Goal: Task Accomplishment & Management: Use online tool/utility

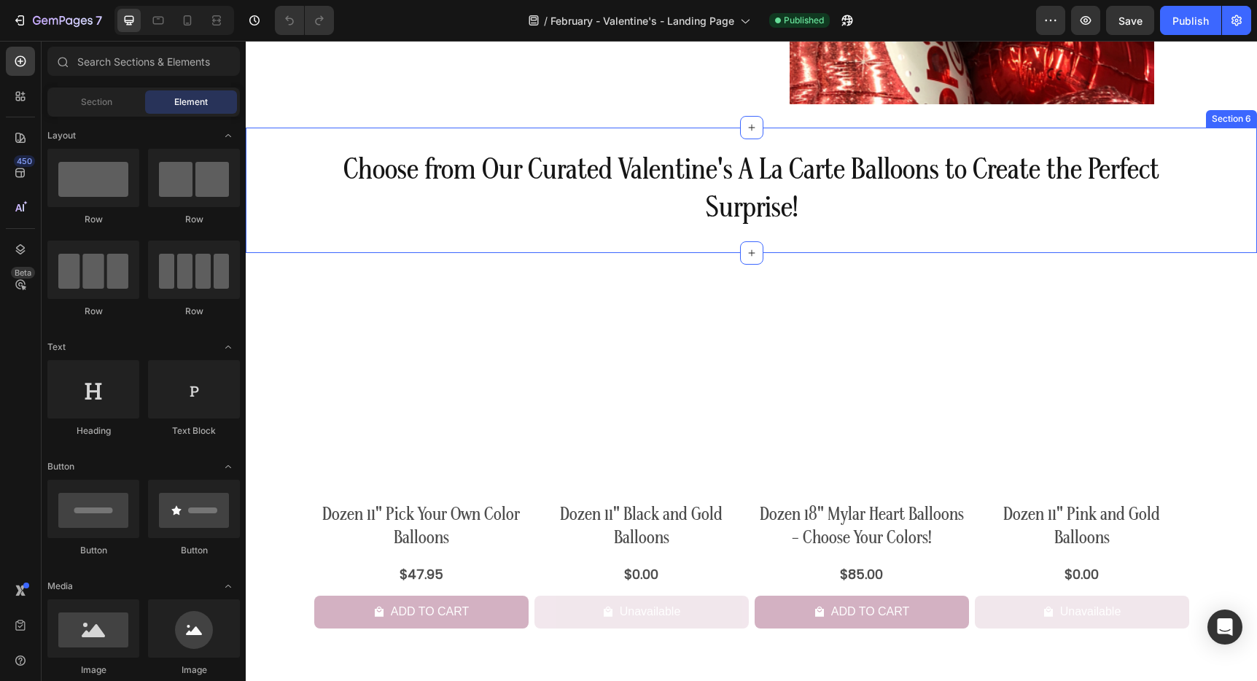
scroll to position [2043, 0]
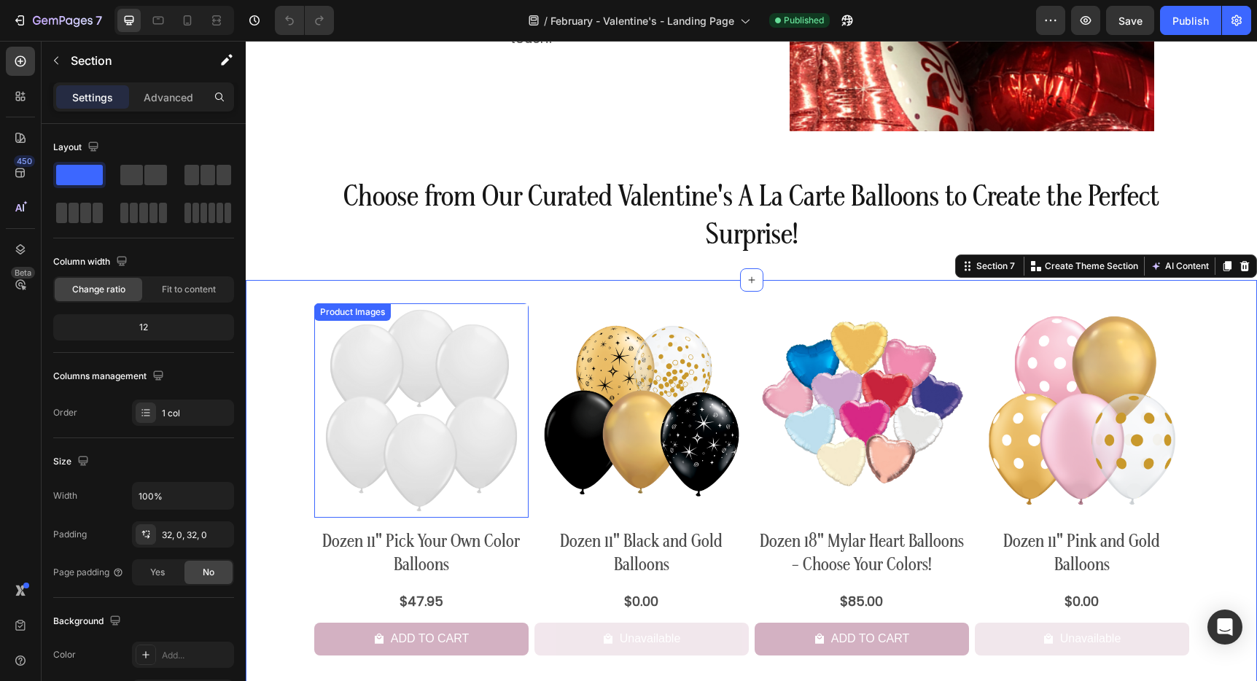
click at [354, 313] on div "Product Images" at bounding box center [352, 311] width 71 height 13
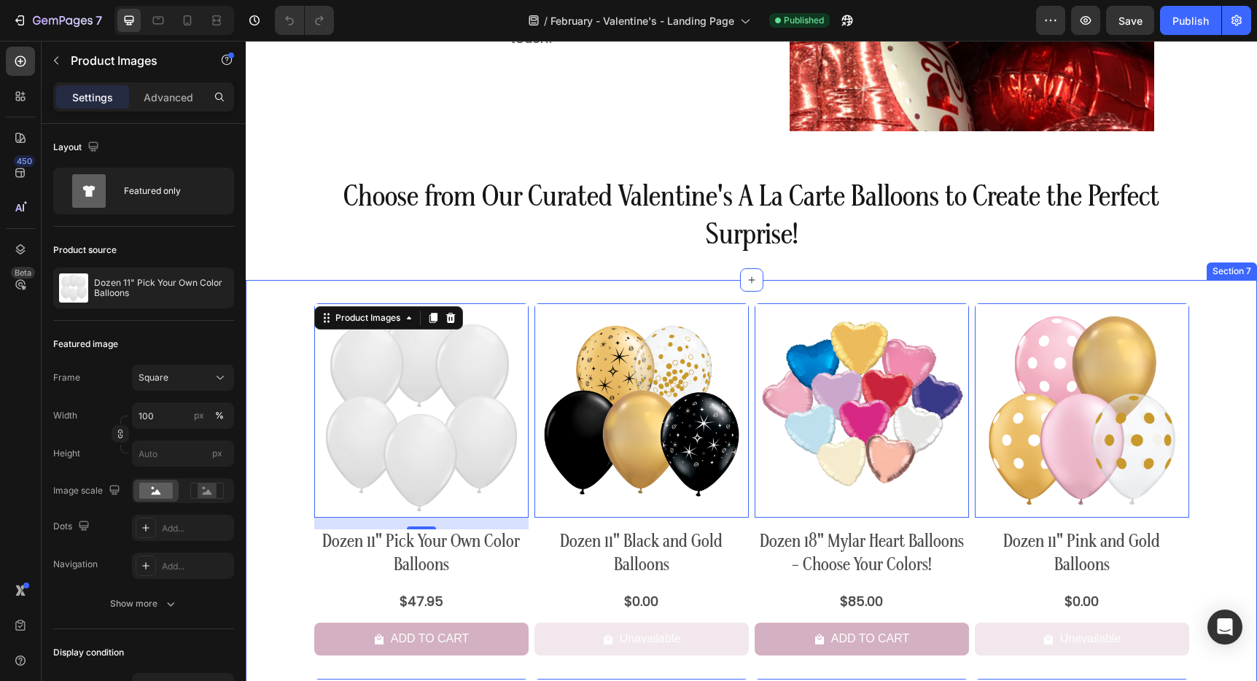
scroll to position [1757, 0]
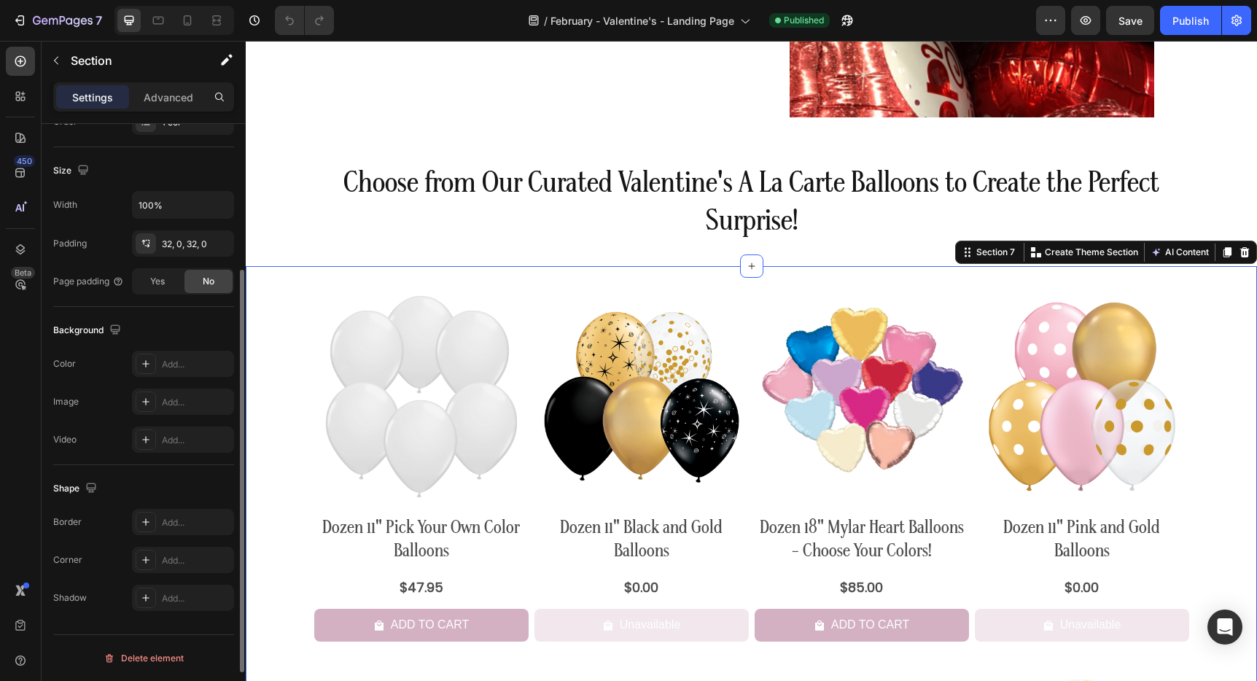
scroll to position [0, 0]
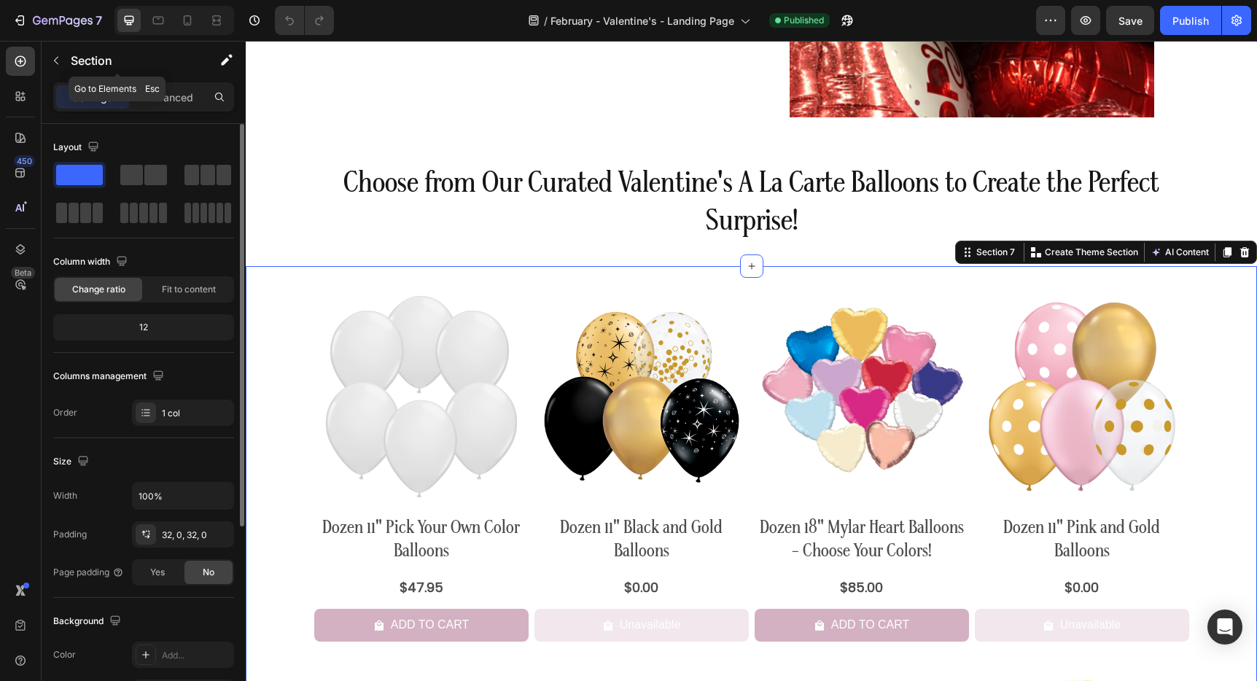
click at [52, 58] on icon "button" at bounding box center [56, 61] width 12 height 12
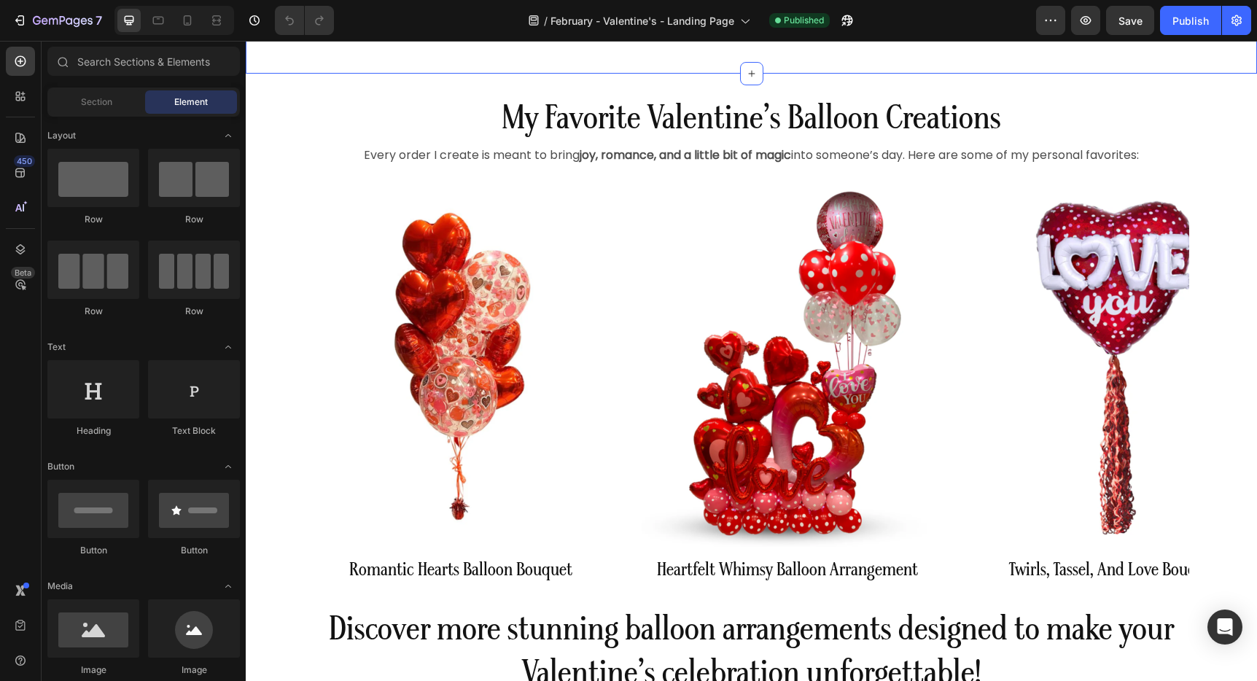
scroll to position [456, 0]
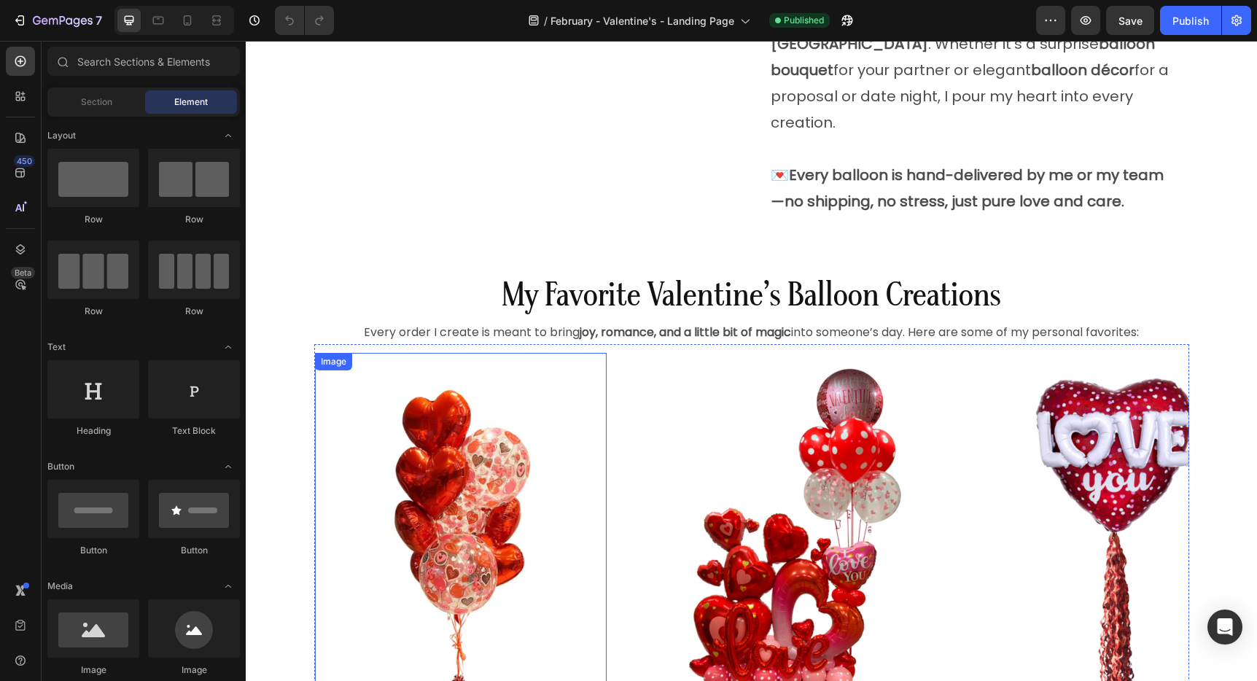
click at [330, 355] on div "Image" at bounding box center [333, 361] width 31 height 13
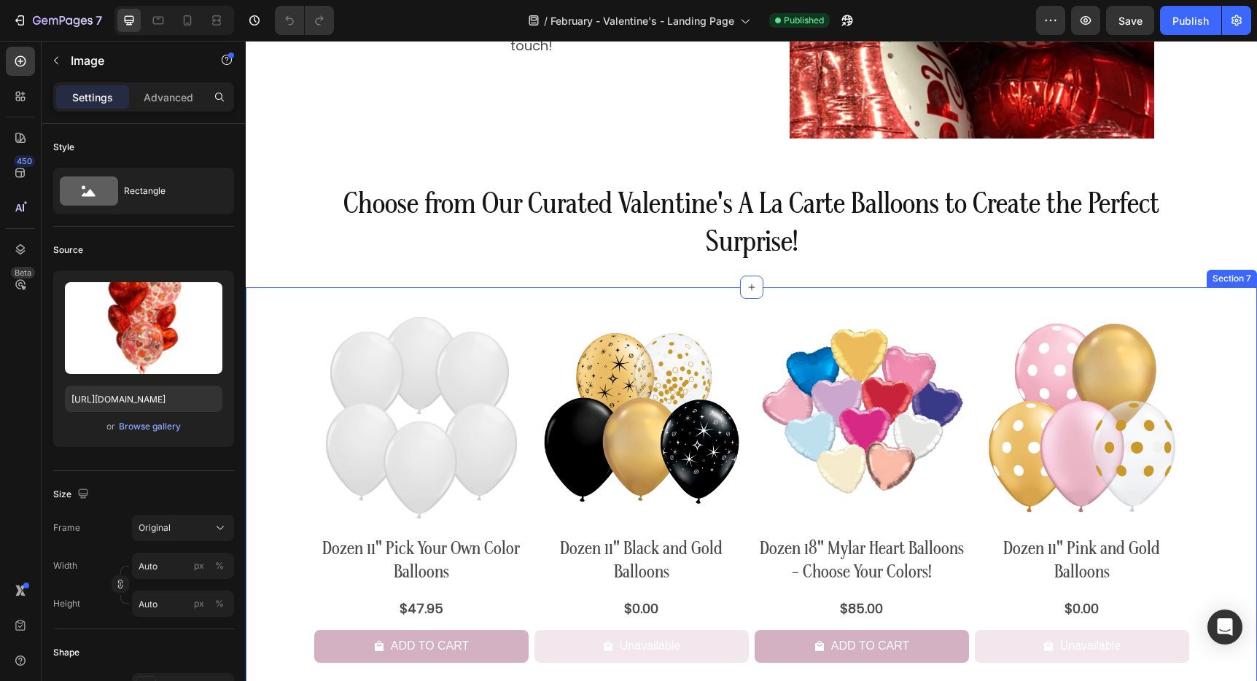
scroll to position [2086, 0]
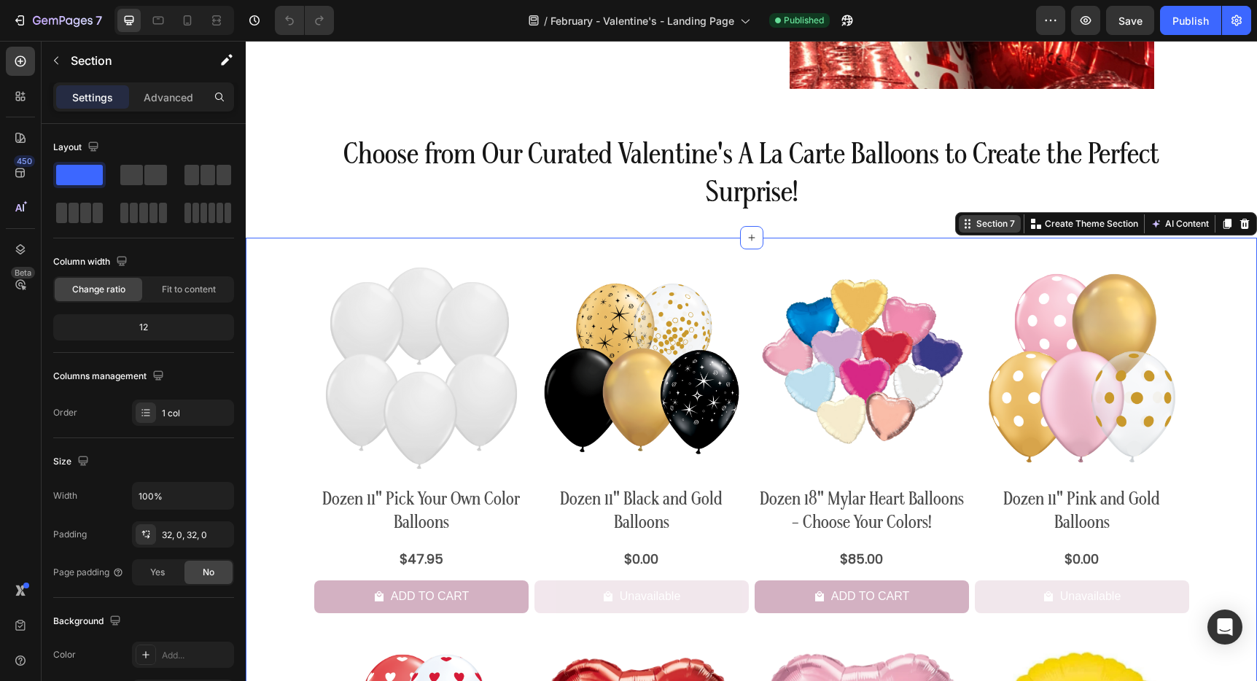
click at [973, 225] on div "Section 7" at bounding box center [995, 223] width 44 height 13
click at [58, 56] on icon "button" at bounding box center [56, 61] width 12 height 12
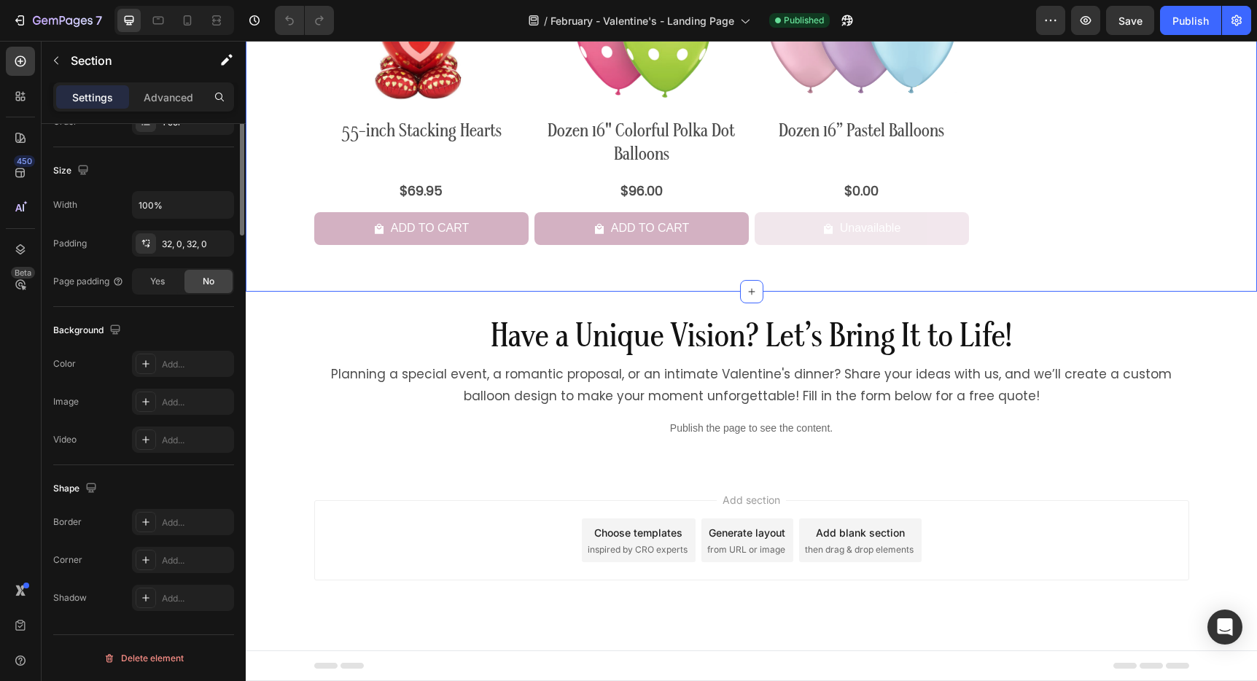
scroll to position [0, 0]
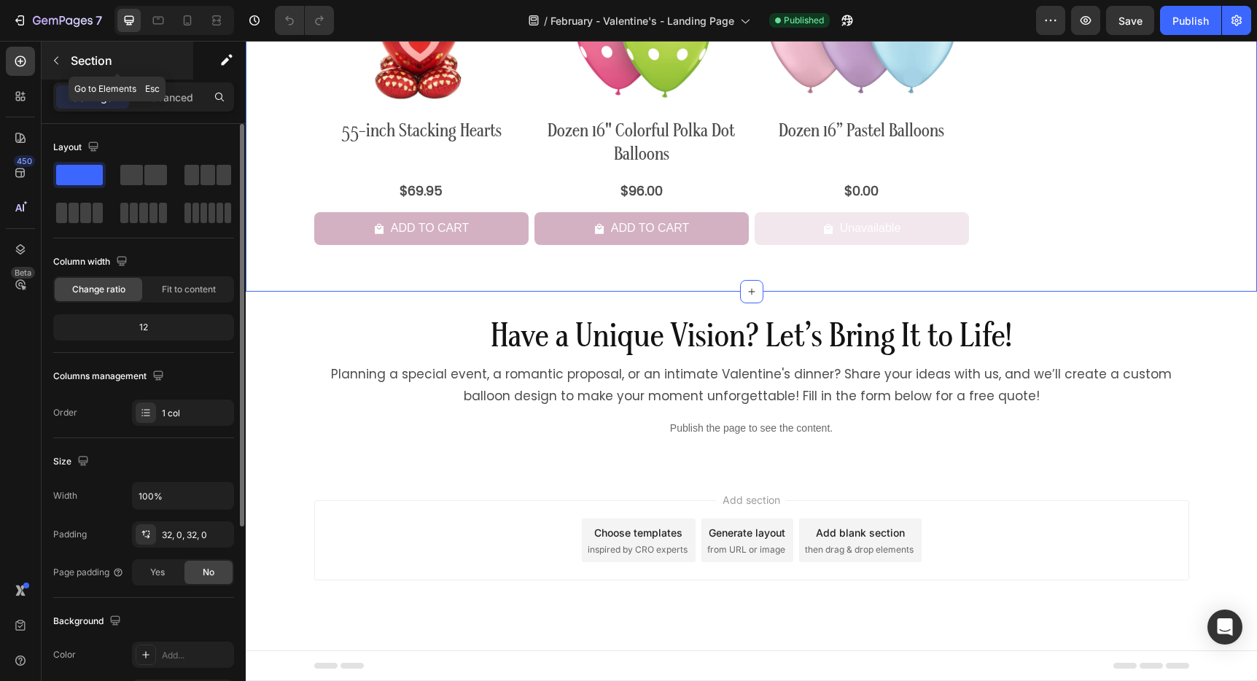
click at [53, 57] on icon "button" at bounding box center [56, 61] width 12 height 12
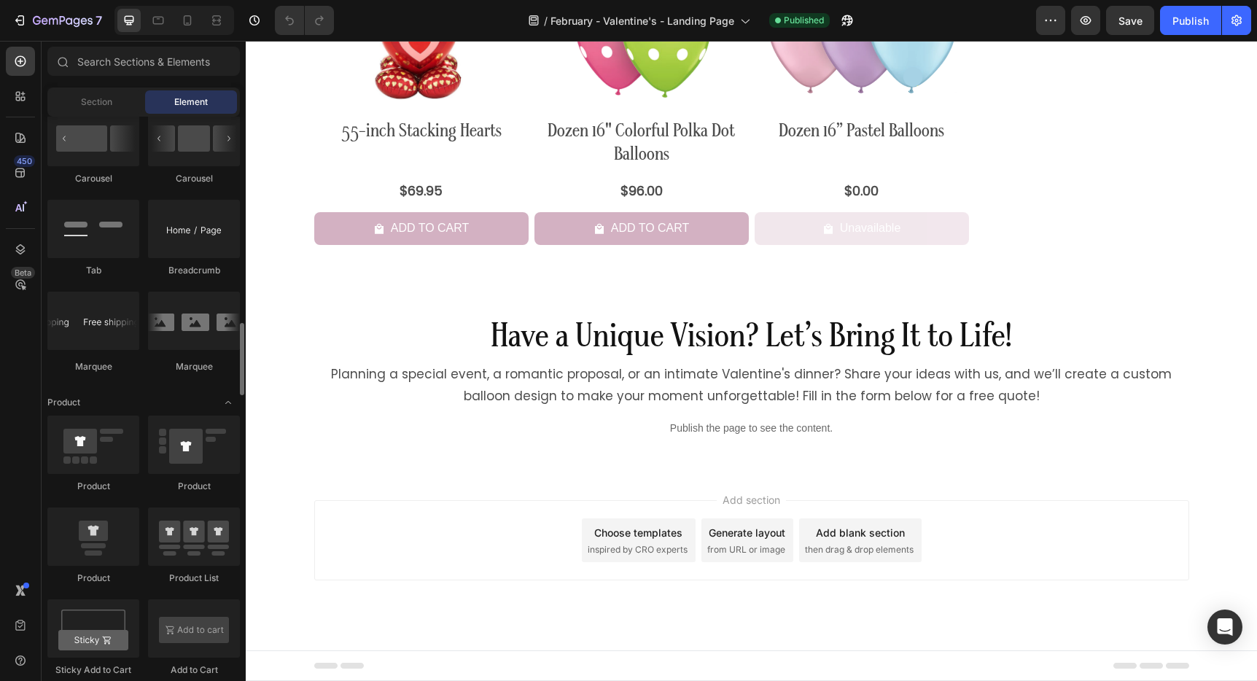
scroll to position [1900, 0]
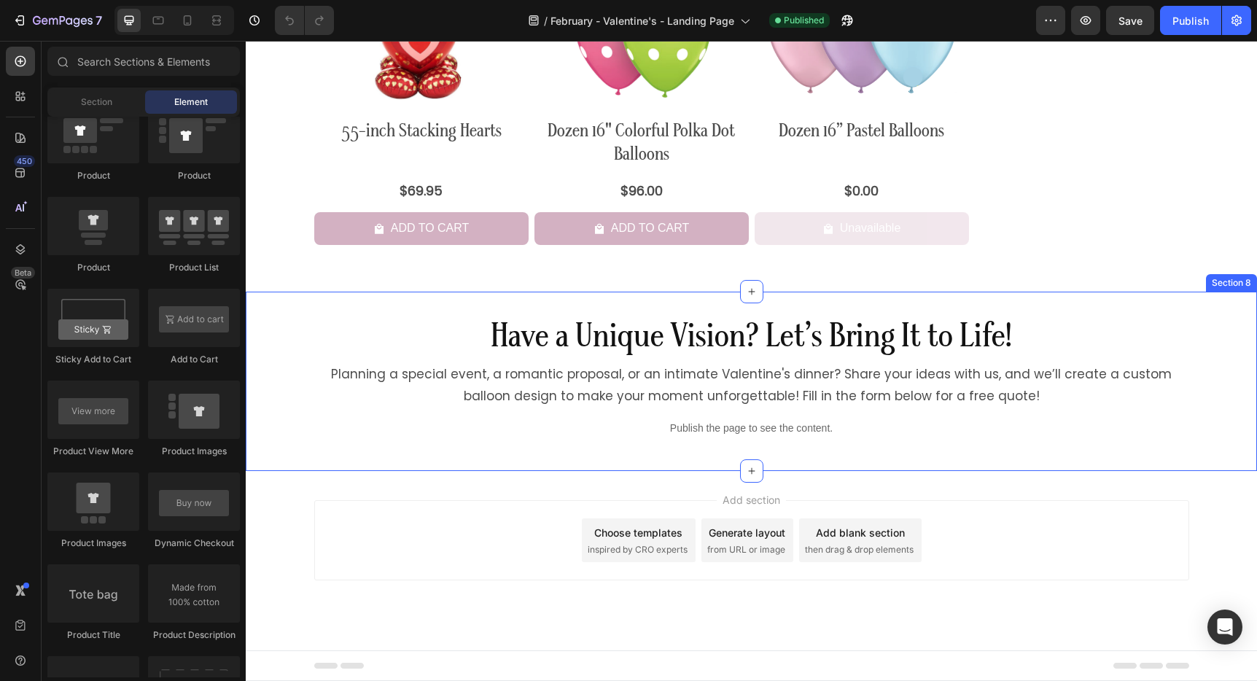
click at [374, 313] on div "Have a Unique Vision? Let’s Bring It to Life! Heading Planning a special event,…" at bounding box center [751, 381] width 1011 height 179
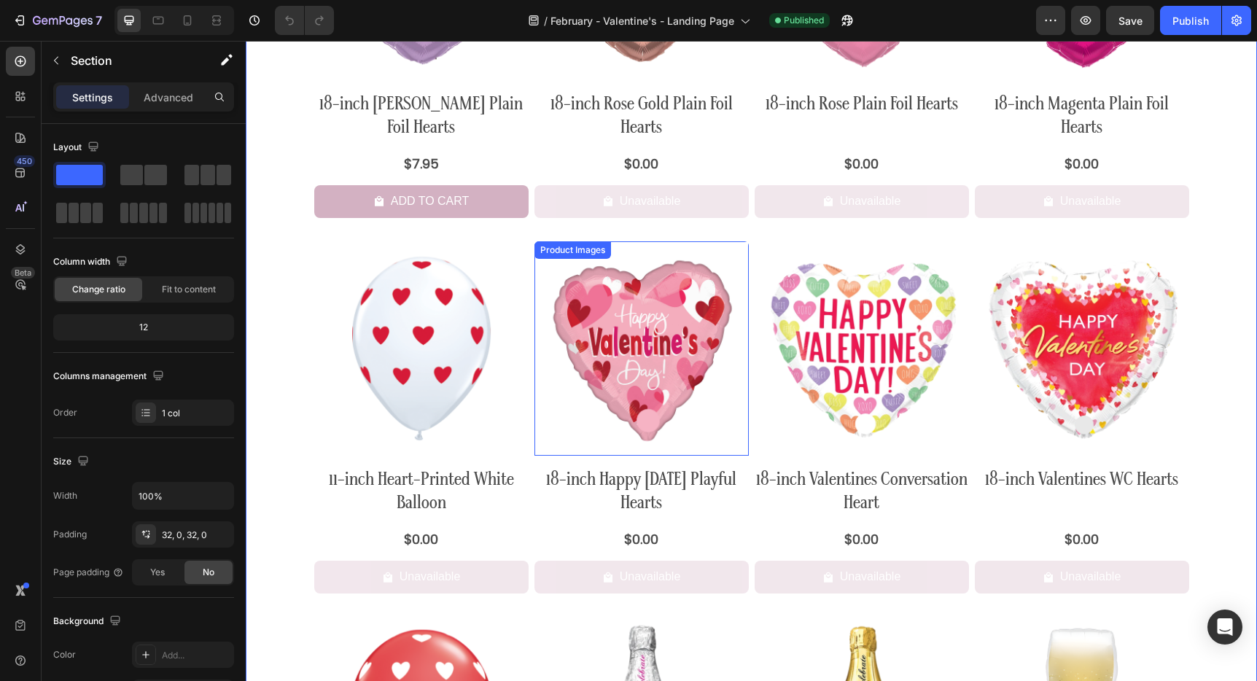
scroll to position [4272, 0]
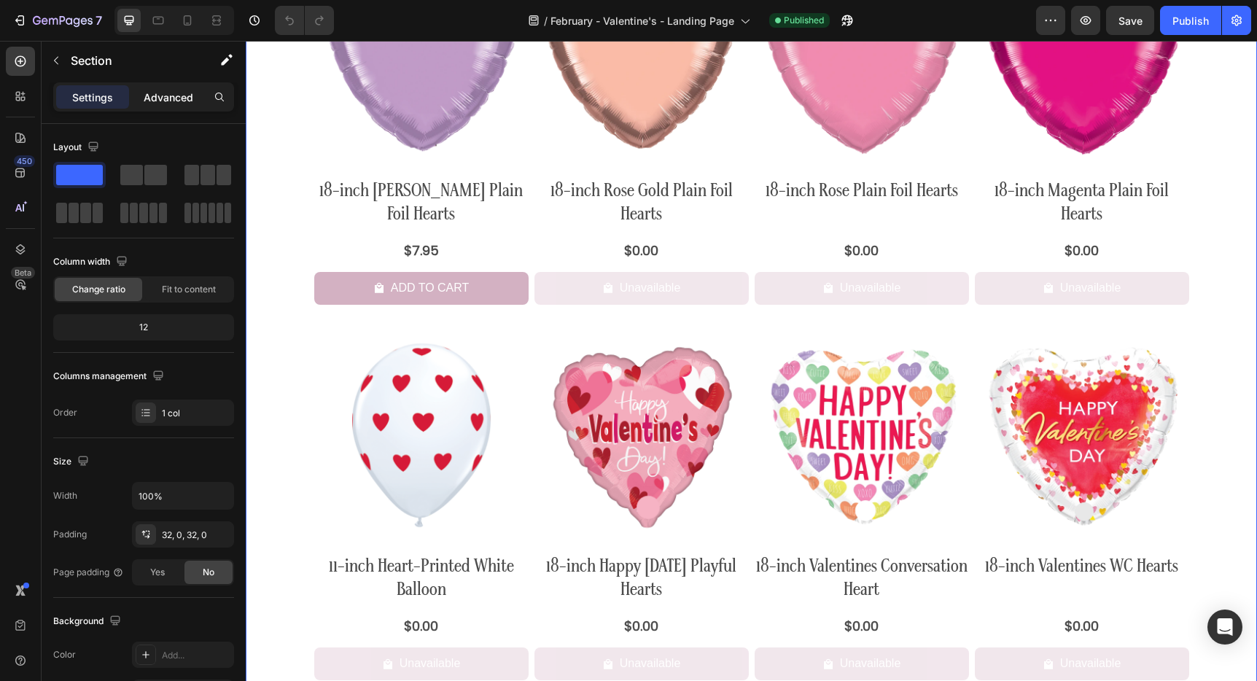
click at [153, 104] on p "Advanced" at bounding box center [169, 97] width 50 height 15
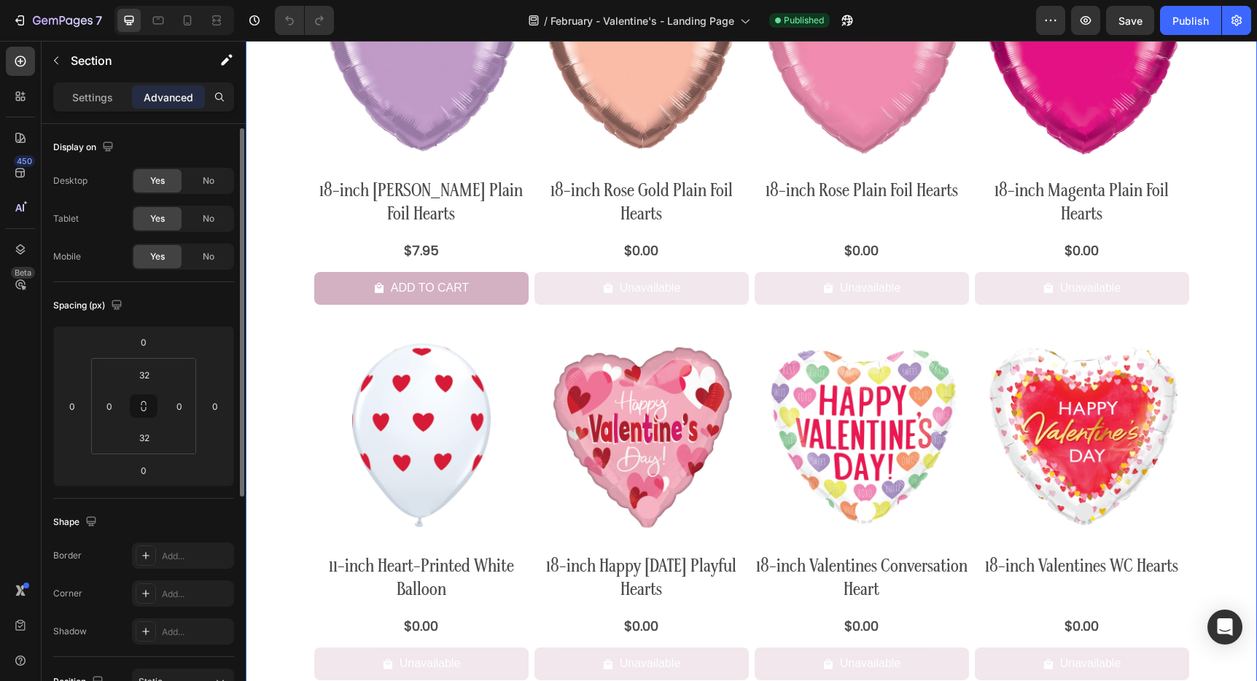
scroll to position [26, 0]
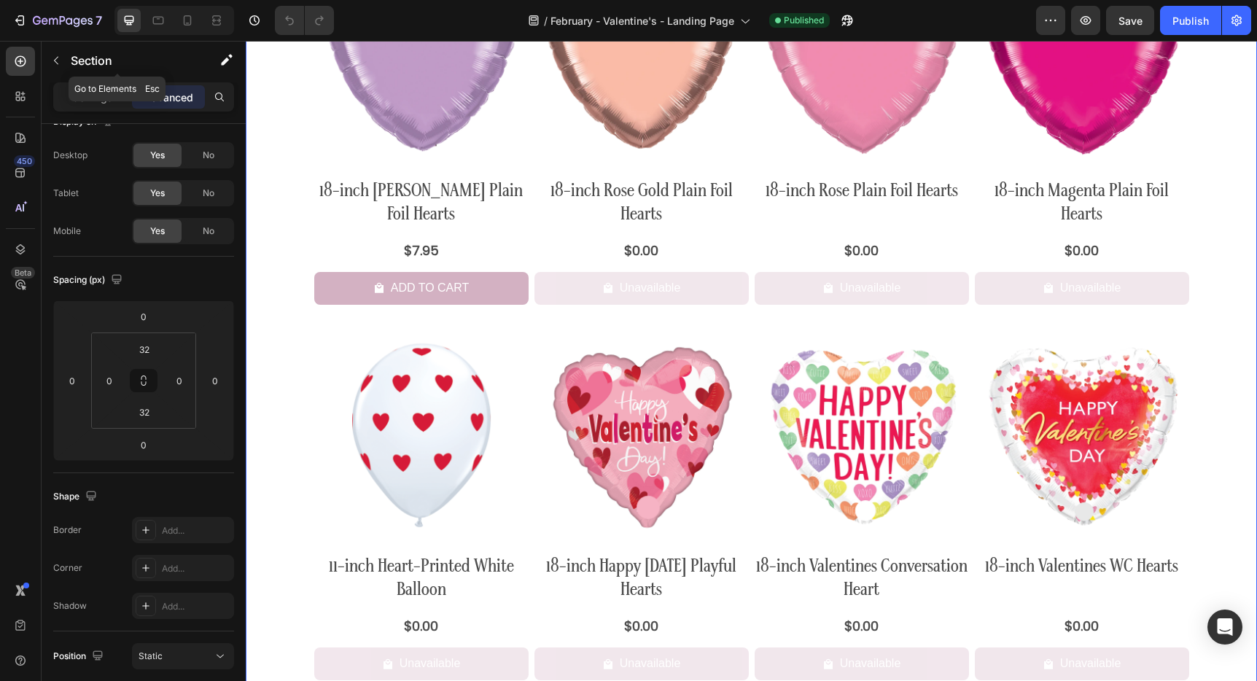
click at [61, 66] on button "button" at bounding box center [55, 60] width 23 height 23
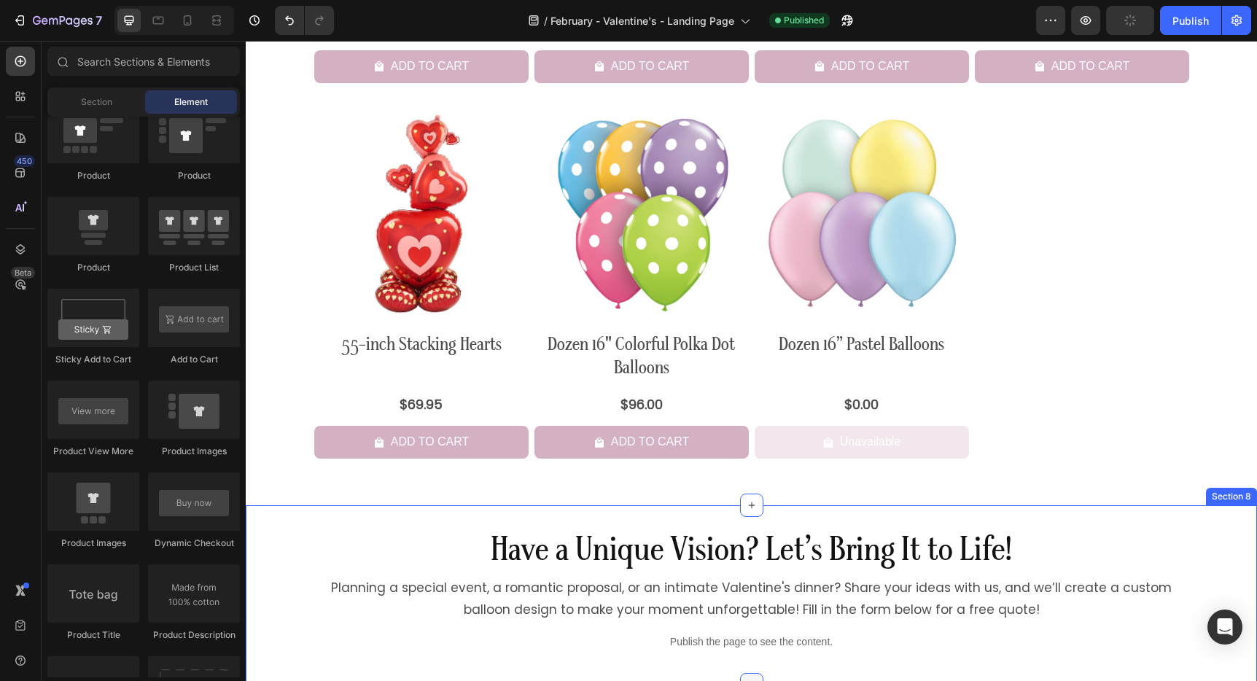
scroll to position [5810, 0]
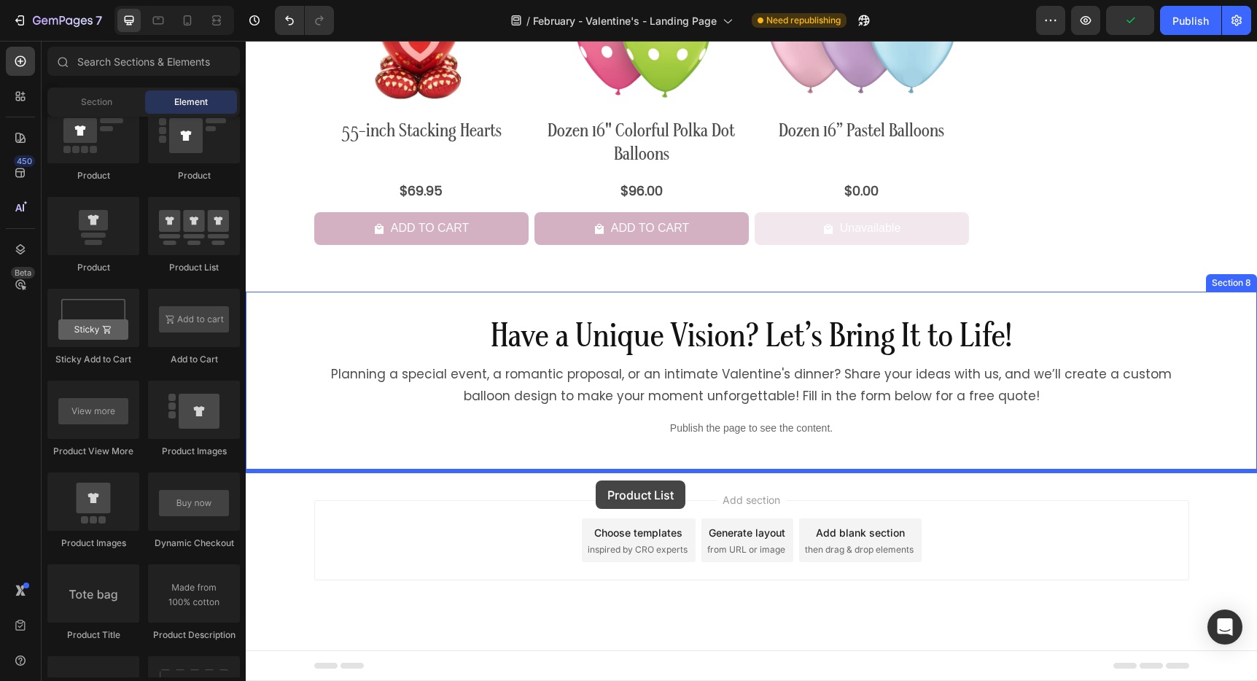
drag, startPoint x: 424, startPoint y: 274, endPoint x: 596, endPoint y: 480, distance: 268.1
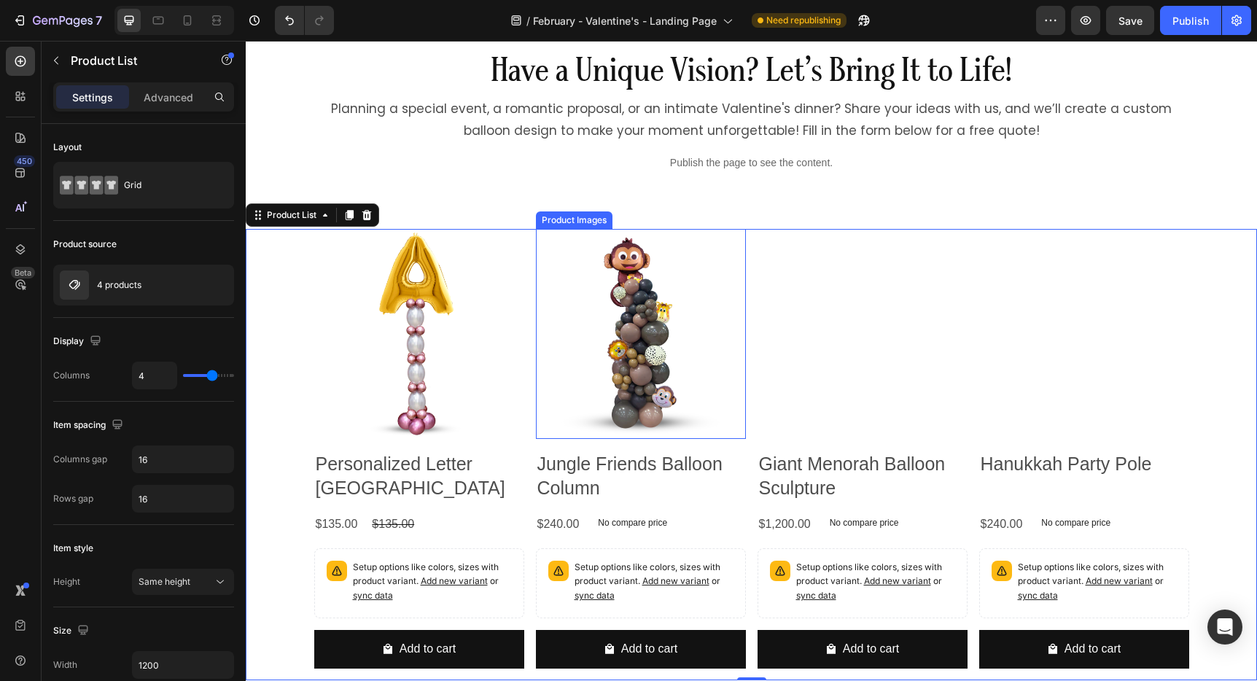
scroll to position [6103, 0]
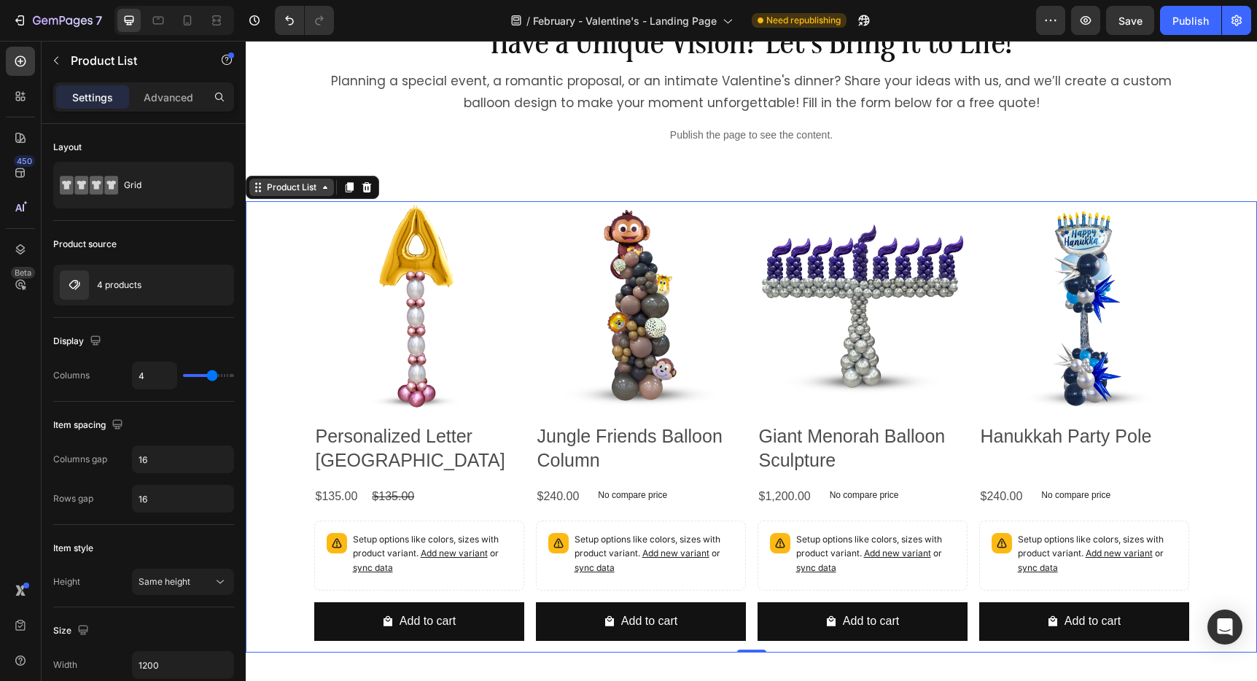
click at [308, 188] on div "Product List" at bounding box center [291, 187] width 55 height 13
click at [298, 193] on div "Product List" at bounding box center [291, 187] width 55 height 13
click at [129, 282] on p "4 products" at bounding box center [119, 285] width 44 height 10
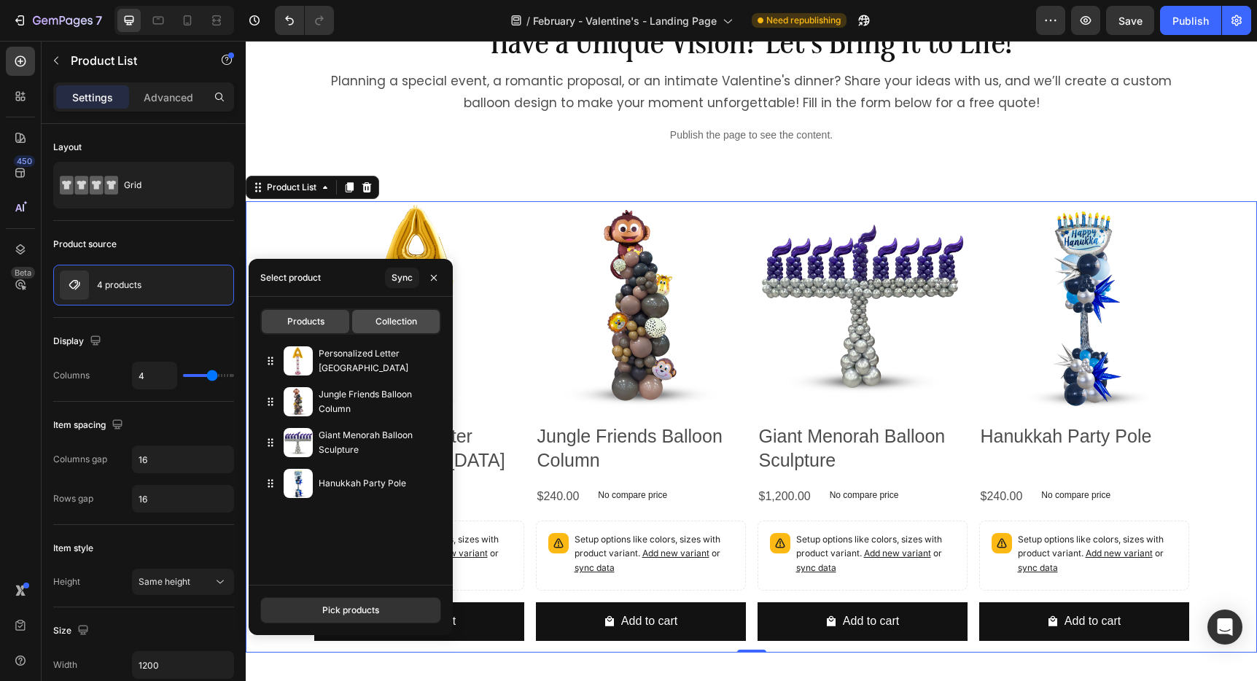
click at [383, 316] on span "Collection" at bounding box center [396, 321] width 42 height 13
type input "10"
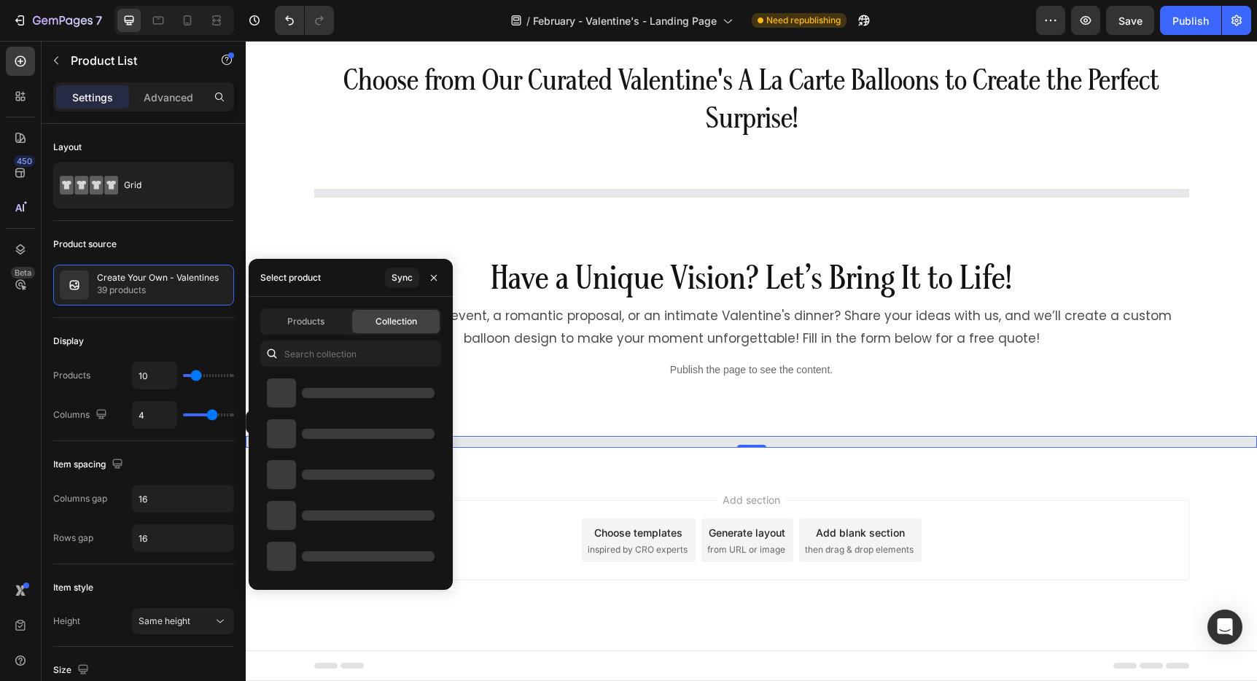
scroll to position [2160, 0]
click at [316, 349] on input "text" at bounding box center [350, 353] width 181 height 26
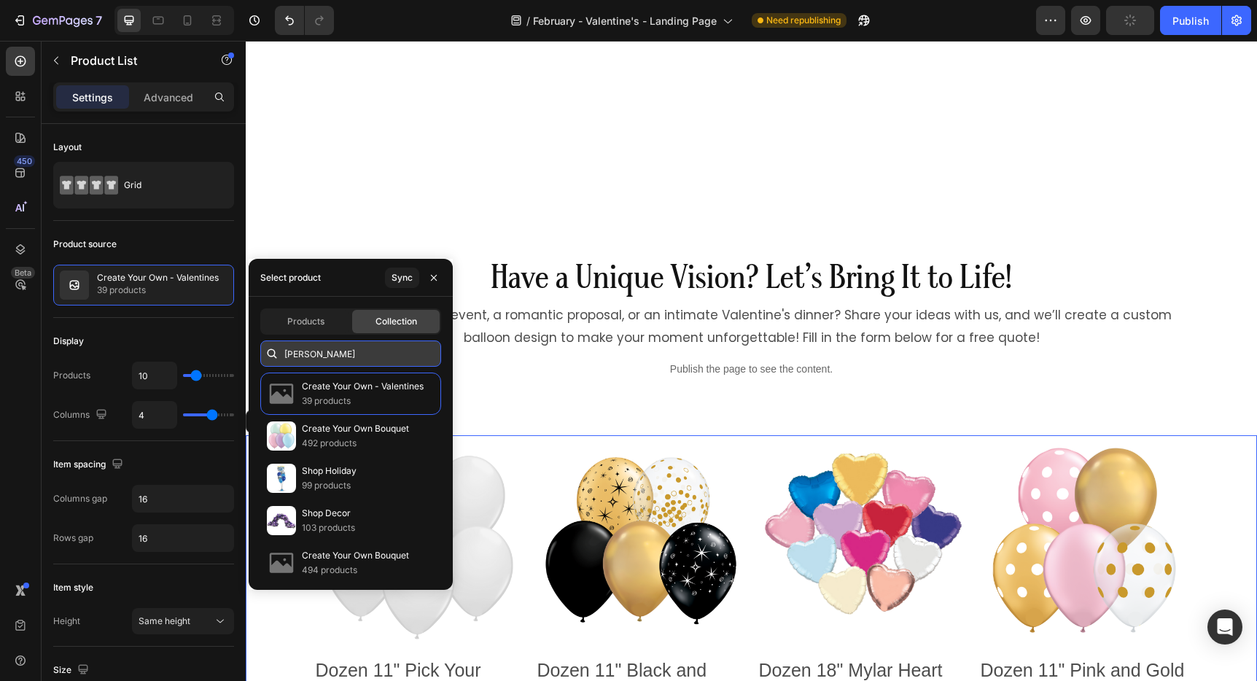
scroll to position [2395, 0]
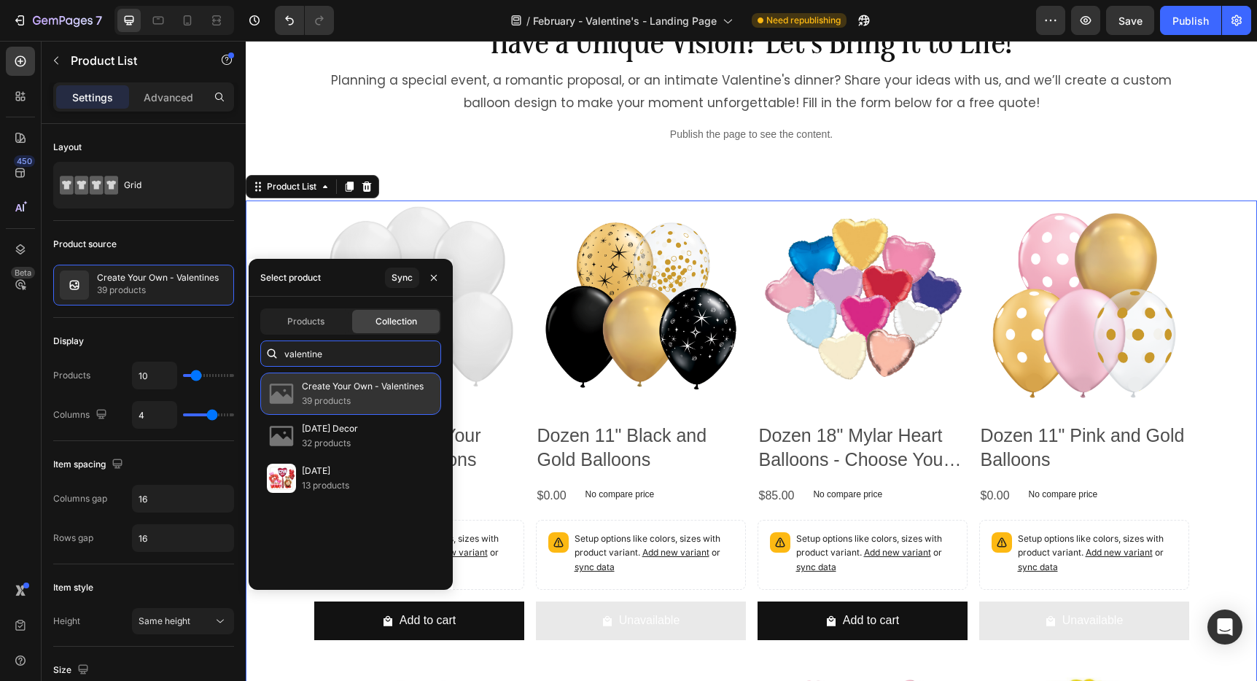
type input "valentine"
click at [352, 396] on div "Create Your Own - Valentines 39 products" at bounding box center [363, 393] width 122 height 29
click at [368, 397] on p "39 products" at bounding box center [363, 401] width 122 height 15
click at [320, 391] on p "Create Your Own - Valentines" at bounding box center [363, 386] width 122 height 15
click at [302, 391] on p "Create Your Own - Valentines" at bounding box center [363, 386] width 122 height 15
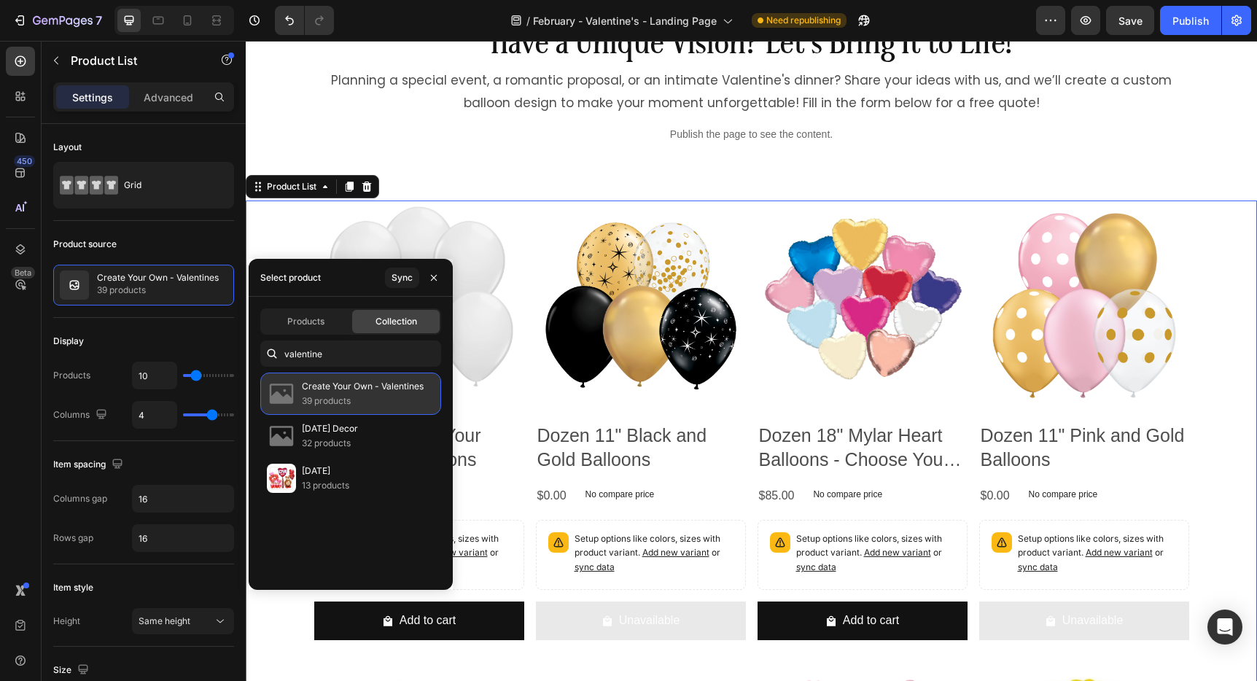
click at [322, 374] on div "Create Your Own - Valentines 39 products" at bounding box center [350, 393] width 181 height 42
click at [319, 383] on p "Create Your Own - Valentines" at bounding box center [363, 386] width 122 height 15
click at [362, 397] on p "39 products" at bounding box center [363, 401] width 122 height 15
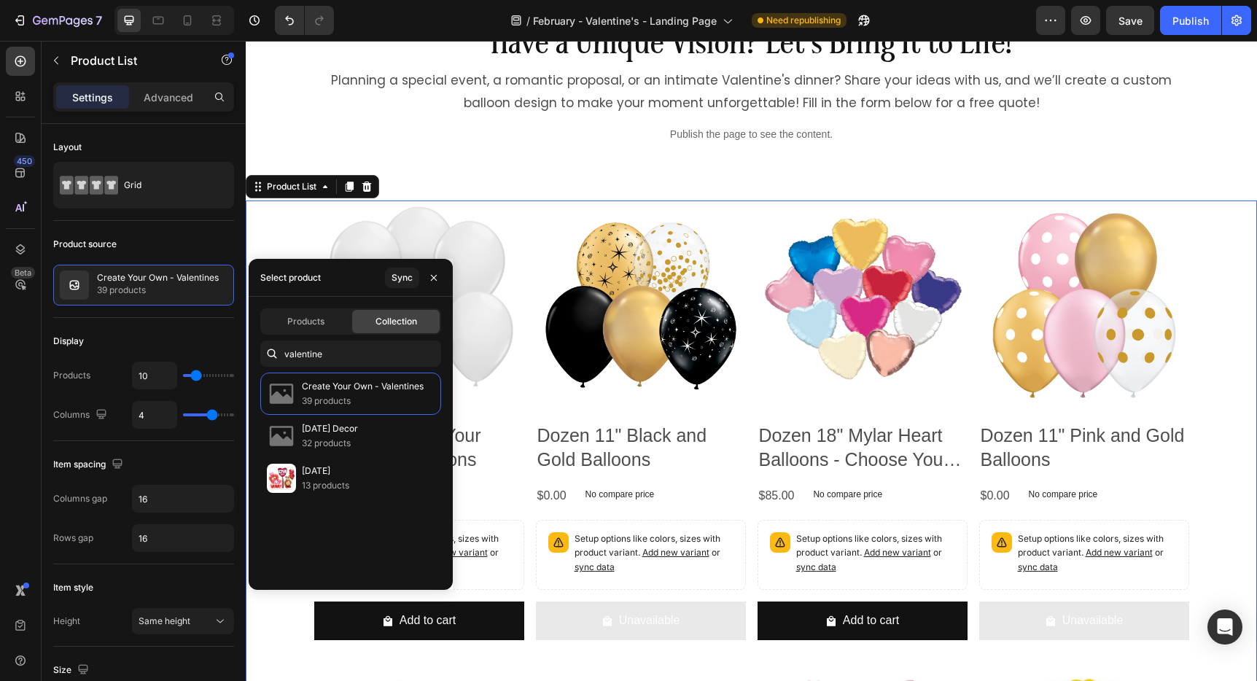
click at [351, 273] on div "Select product Sync" at bounding box center [351, 278] width 204 height 38
click at [437, 278] on icon "button" at bounding box center [434, 278] width 12 height 12
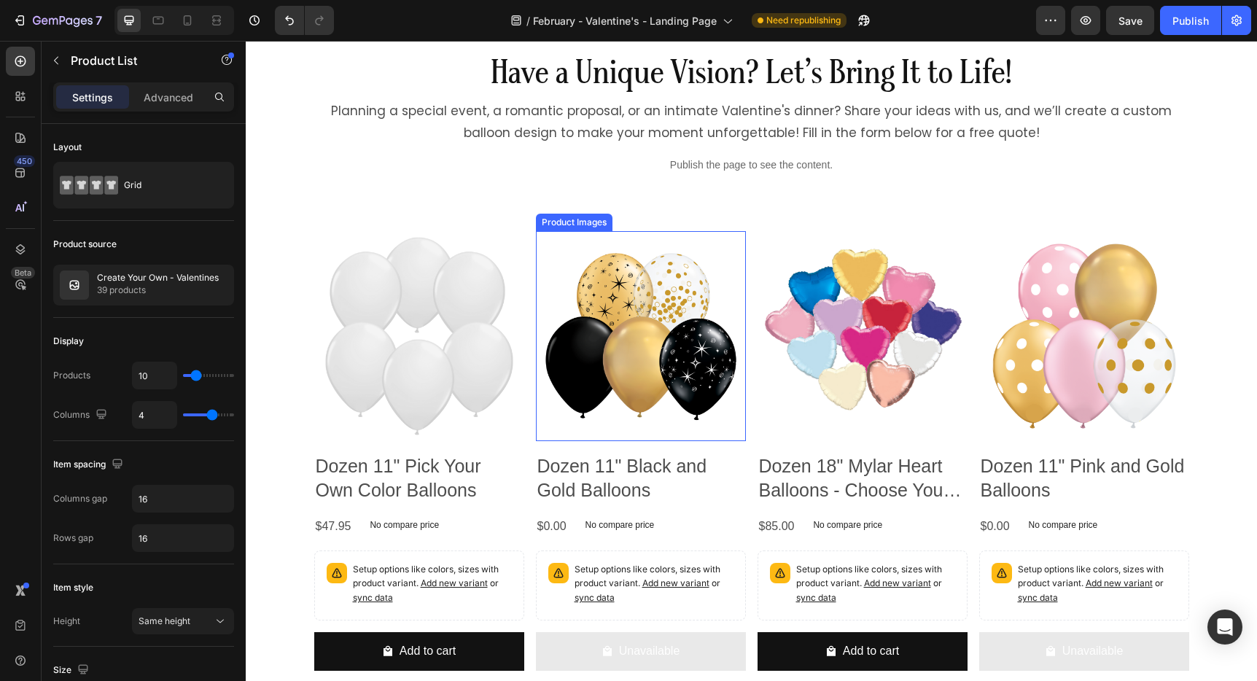
scroll to position [6072, 0]
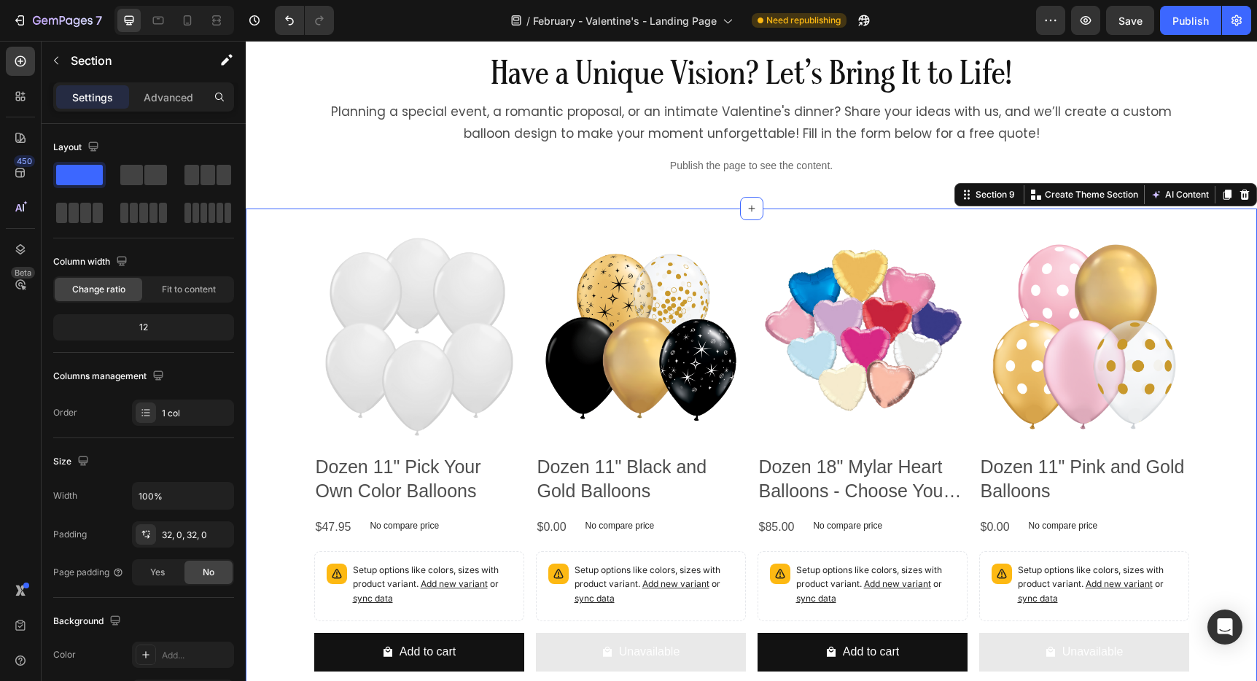
click at [1218, 203] on div "Section 9 Create Theme Section AI Content Write with GemAI What would you like …" at bounding box center [1105, 194] width 303 height 23
click at [958, 200] on div "Section 9" at bounding box center [989, 194] width 63 height 17
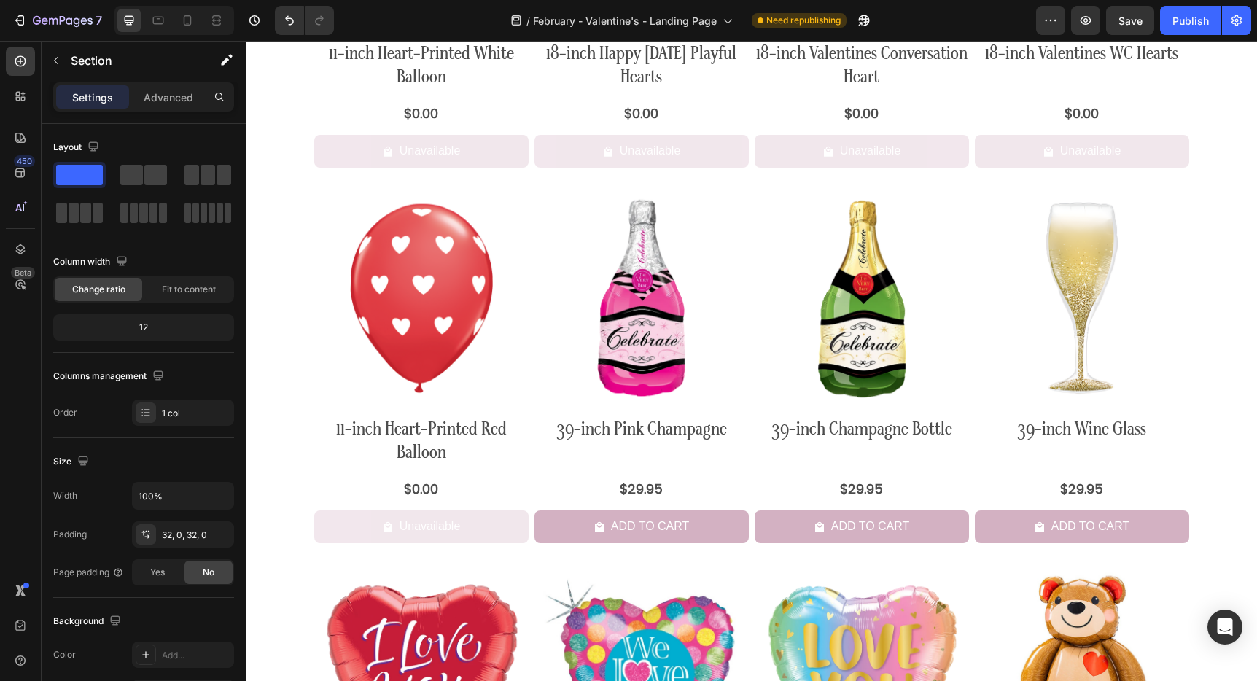
scroll to position [4191, 0]
